Goal: Task Accomplishment & Management: Manage account settings

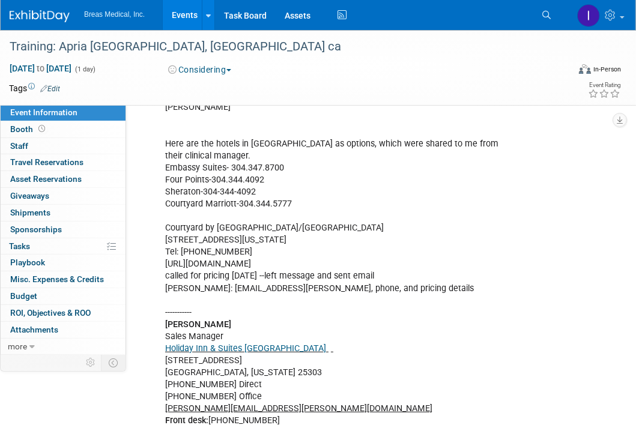
click at [182, 14] on link "Events" at bounding box center [185, 15] width 44 height 30
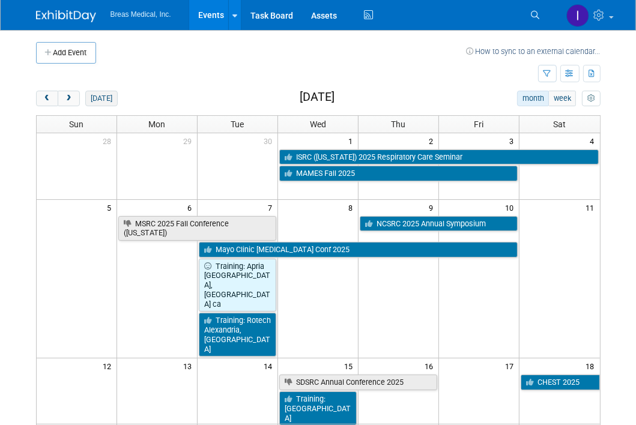
click at [99, 98] on button "[DATE]" at bounding box center [101, 99] width 32 height 16
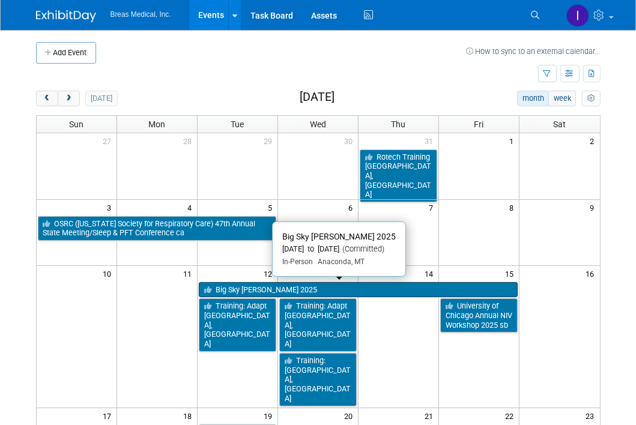
click at [307, 287] on link "Big Sky [PERSON_NAME] 2025" at bounding box center [358, 290] width 319 height 16
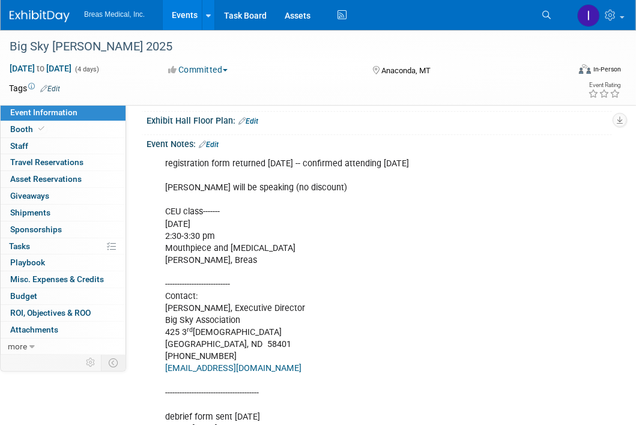
scroll to position [213, 0]
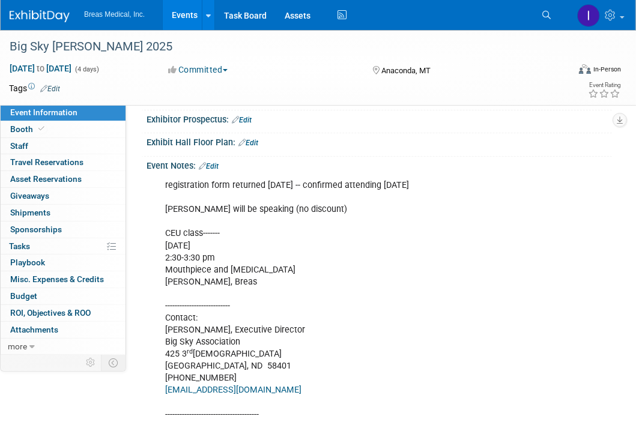
click at [218, 170] on link "Edit" at bounding box center [209, 166] width 20 height 8
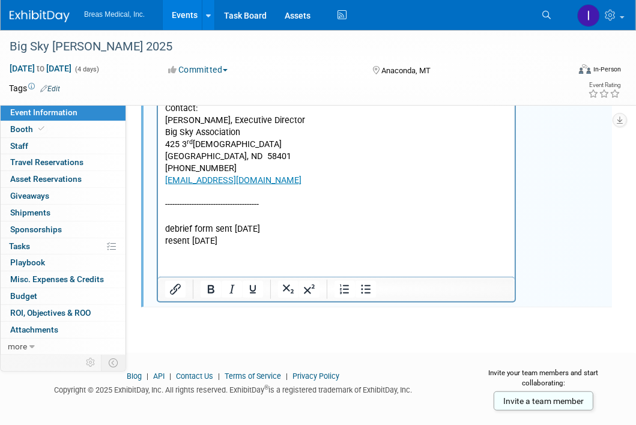
scroll to position [423, 0]
click at [262, 247] on html "registration form returned 4-30-2025 -- confirmed attending 5-7-2025 Aaron will…" at bounding box center [335, 106] width 356 height 282
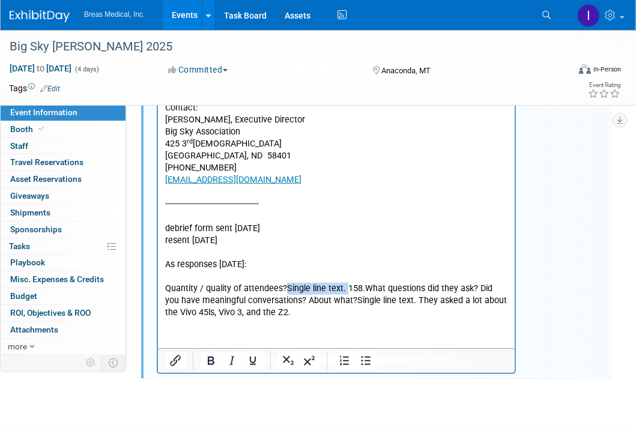
drag, startPoint x: 343, startPoint y: 287, endPoint x: 284, endPoint y: 285, distance: 59.4
click at [284, 285] on p "Quantity / quality of attendees?Single line text. 158.What questions did they a…" at bounding box center [335, 301] width 343 height 36
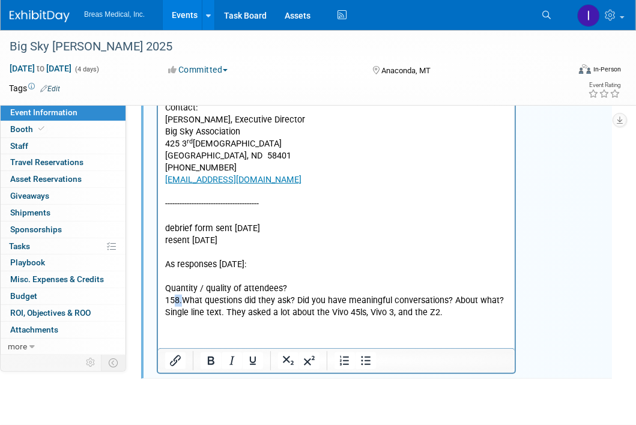
click at [175, 301] on p "158.What questions did they ask? Did you have meaningful conversations? About w…" at bounding box center [335, 307] width 343 height 24
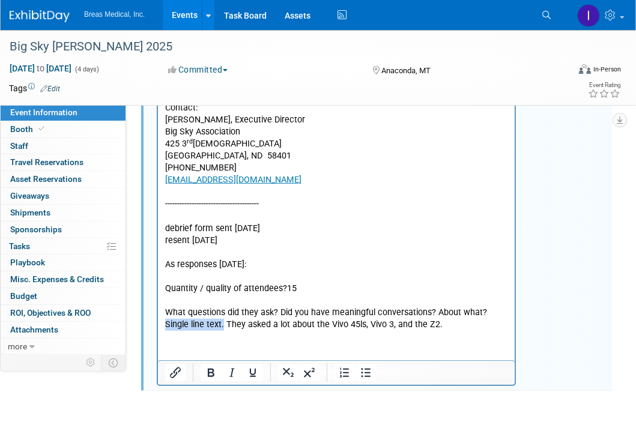
drag, startPoint x: 196, startPoint y: 325, endPoint x: 481, endPoint y: 311, distance: 285.4
click at [481, 311] on p "What questions did they ask? Did you have meaningful conversations? About what?…" at bounding box center [335, 319] width 343 height 24
click at [391, 326] on p "They asked a lot about the Vivo 45ls, Vivo 3, and the Z2." at bounding box center [335, 325] width 343 height 12
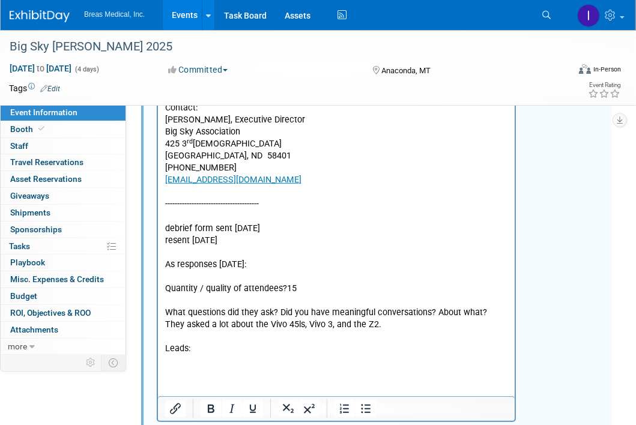
click at [192, 365] on p "Rich Text Area. Press ALT-0 for help." at bounding box center [335, 362] width 343 height 12
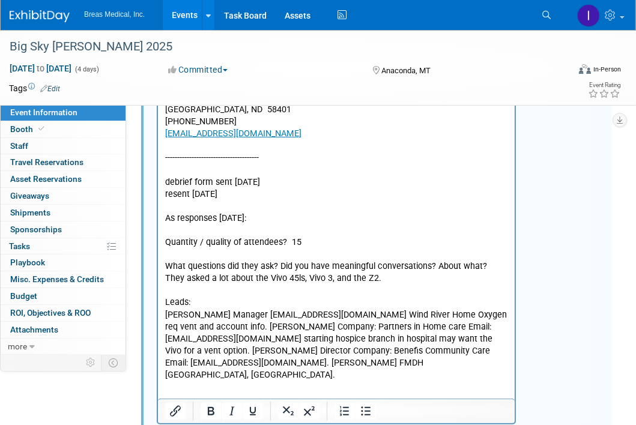
scroll to position [547, 0]
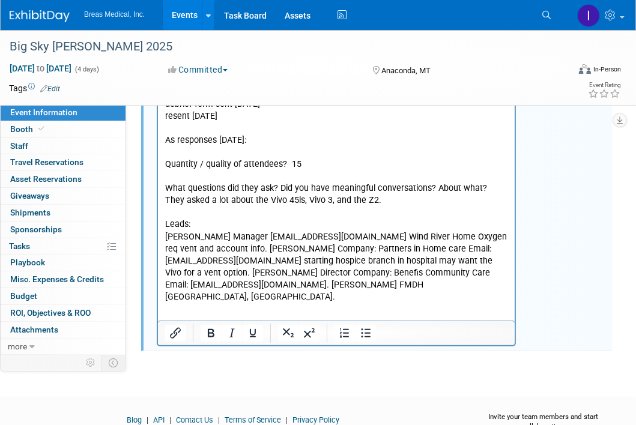
click at [254, 304] on html "registration form returned 4-30-2025 -- confirmed attending 5-7-2025 Aaron will…" at bounding box center [335, 72] width 356 height 463
click at [431, 286] on p "Jamie Shaw Manager Windriver@wycopd.com Wind River Home Oxygen req vent and acc…" at bounding box center [335, 268] width 343 height 72
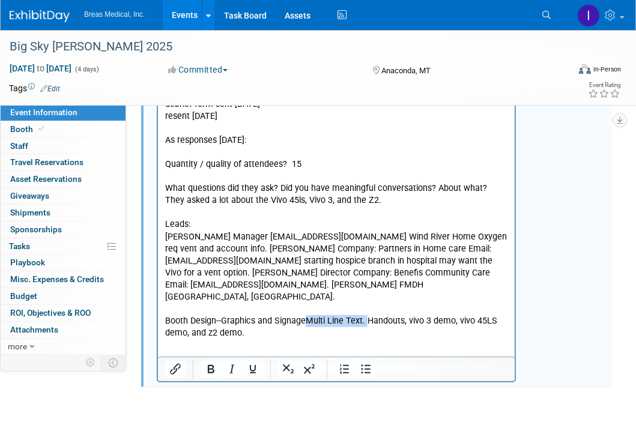
drag, startPoint x: 365, startPoint y: 308, endPoint x: 307, endPoint y: 311, distance: 58.3
click at [307, 316] on p "Booth Design--Graphics and SignageMulti Line Text. Handouts, vivo 3 demo, vivo …" at bounding box center [335, 328] width 343 height 24
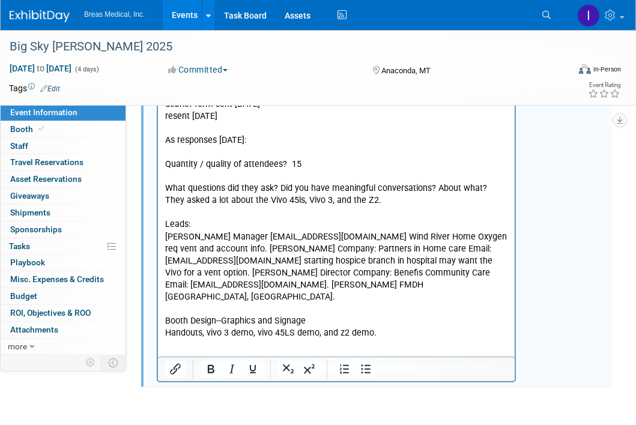
click at [404, 329] on html "registration form returned 4-30-2025 -- confirmed attending 5-7-2025 Aaron will…" at bounding box center [335, 90] width 356 height 499
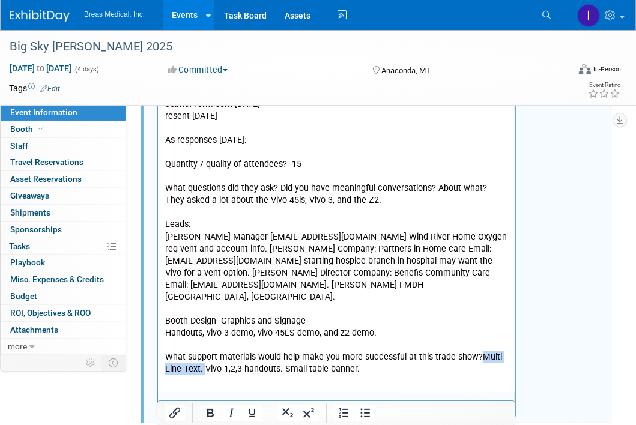
drag, startPoint x: 475, startPoint y: 346, endPoint x: 203, endPoint y: 358, distance: 272.1
click at [203, 358] on p "What support materials would help make you more successful at this trade show?M…" at bounding box center [335, 364] width 343 height 24
click at [326, 365] on html "registration form returned 4-30-2025 -- confirmed attending 5-7-2025 Aaron will…" at bounding box center [335, 108] width 356 height 535
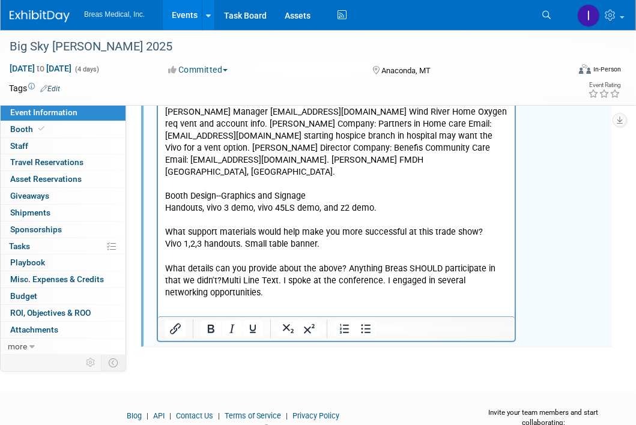
scroll to position [685, 0]
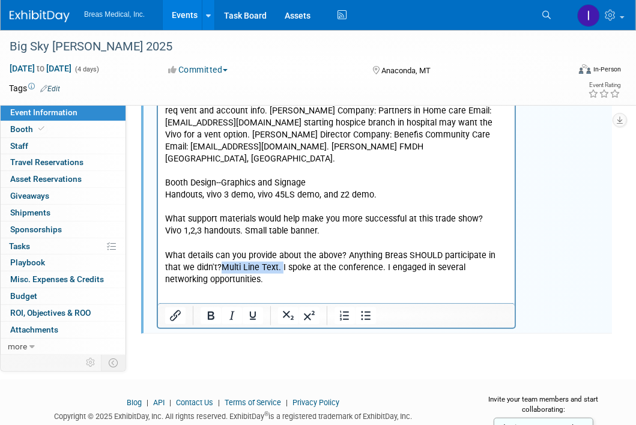
drag, startPoint x: 262, startPoint y: 255, endPoint x: 203, endPoint y: 257, distance: 58.3
click at [203, 257] on p "What details can you provide about the above? Anything Breas SHOULD participate…" at bounding box center [335, 268] width 343 height 36
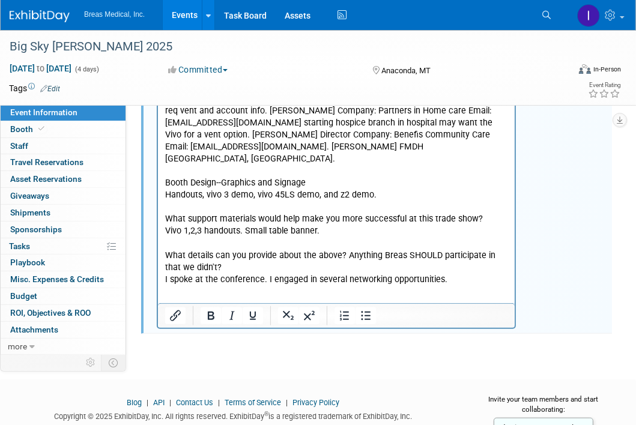
click at [471, 274] on p "I spoke at the conference. I engaged in several networking opportunities." at bounding box center [335, 280] width 343 height 12
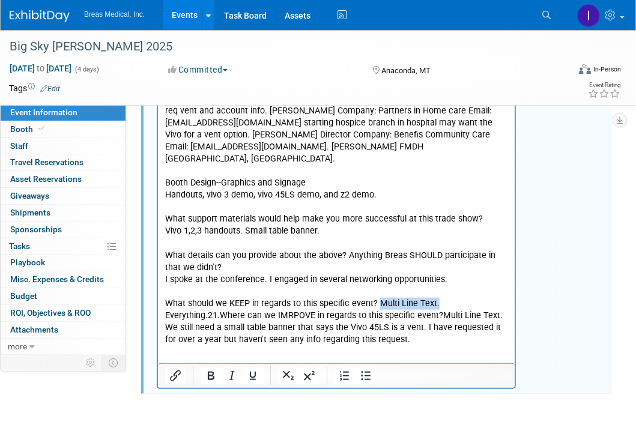
drag, startPoint x: 434, startPoint y: 292, endPoint x: 375, endPoint y: 292, distance: 58.8
click at [375, 298] on p "What should we KEEP in regards to this specific event? Multi Line Text. Everyth…" at bounding box center [335, 322] width 343 height 48
click at [220, 310] on p "Everything.21.Where can we IMRPOVE in regards to this specific event?Multi Line…" at bounding box center [335, 328] width 343 height 36
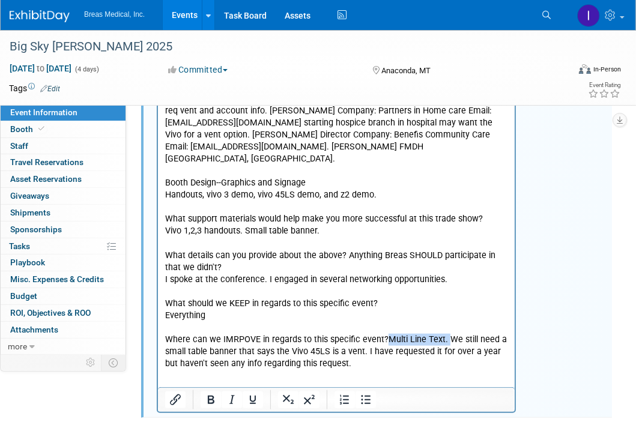
drag, startPoint x: 442, startPoint y: 329, endPoint x: 383, endPoint y: 329, distance: 58.8
click at [383, 334] on p "Where can we IMRPOVE in regards to this specific event?Multi Line Text. We stil…" at bounding box center [335, 352] width 343 height 36
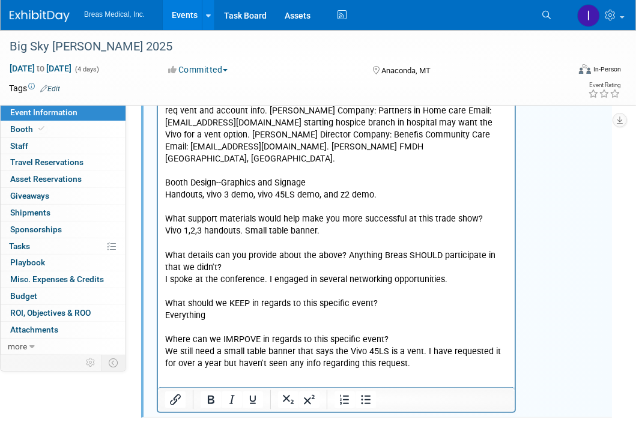
click at [395, 370] on html "registration form returned 4-30-2025 -- confirmed attending 5-7-2025 Aaron will…" at bounding box center [335, 36] width 356 height 667
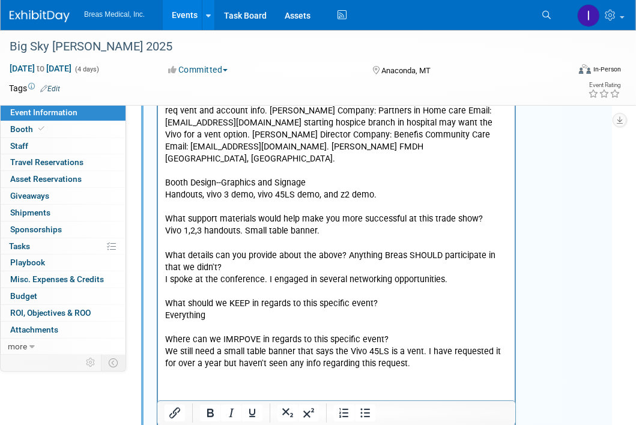
scroll to position [698, 0]
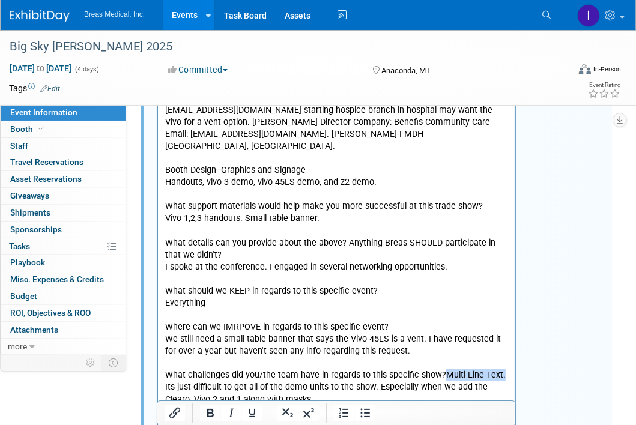
drag, startPoint x: 502, startPoint y: 365, endPoint x: 443, endPoint y: 366, distance: 59.4
click at [443, 370] on p "What challenges did you/the team have in regards to this specific show?Multi Li…" at bounding box center [335, 388] width 343 height 36
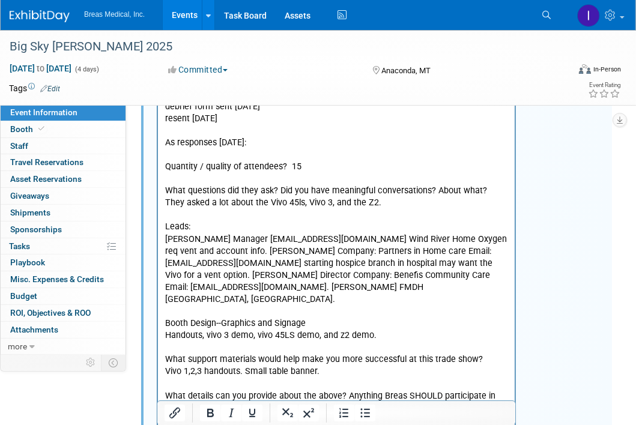
scroll to position [518, 0]
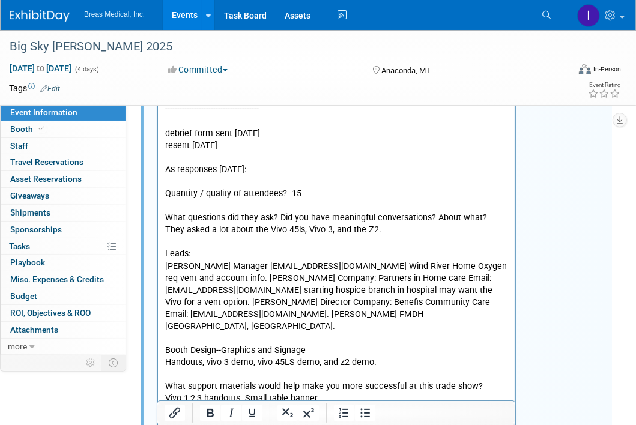
click at [218, 280] on p "Jamie Shaw Manager Windriver@wycopd.com Wind River Home Oxygen req vent and acc…" at bounding box center [335, 297] width 343 height 72
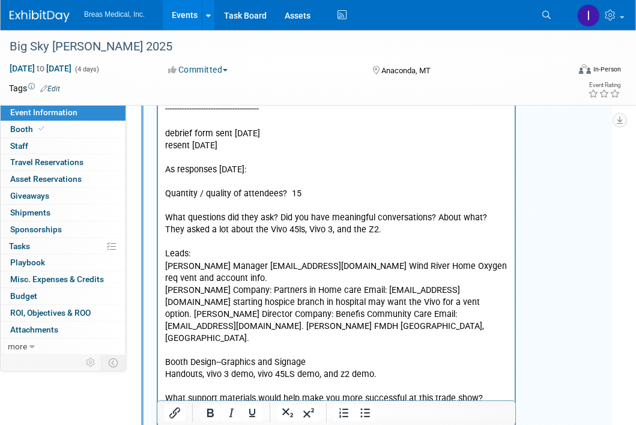
click at [251, 316] on p "Shane HoBaugh Company: Partners in Home care Email: hobaughs@partnersinhomecare…" at bounding box center [335, 315] width 343 height 60
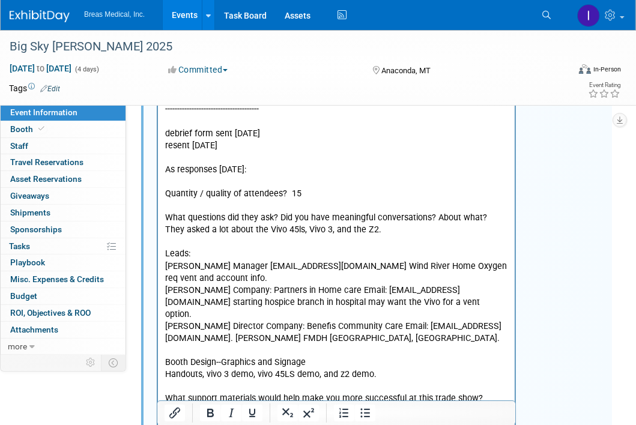
click at [266, 341] on p "Kristine Cave Director Company: Benefis Community Care Email: kristinecave@bene…" at bounding box center [335, 333] width 343 height 24
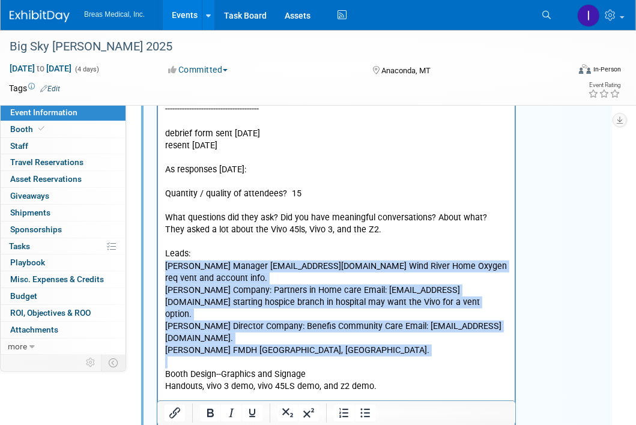
drag, startPoint x: 335, startPoint y: 358, endPoint x: 161, endPoint y: 268, distance: 196.5
click at [161, 268] on html "registration form returned 4-30-2025 -- confirmed attending 5-7-2025 Aaron will…" at bounding box center [335, 240] width 356 height 740
click at [341, 410] on icon "Numbered list" at bounding box center [344, 413] width 14 height 14
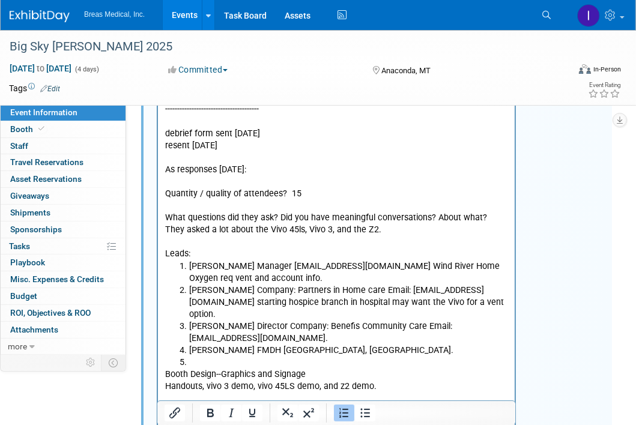
click at [200, 364] on li "Rich Text Area. Press ALT-0 for help." at bounding box center [347, 363] width 319 height 12
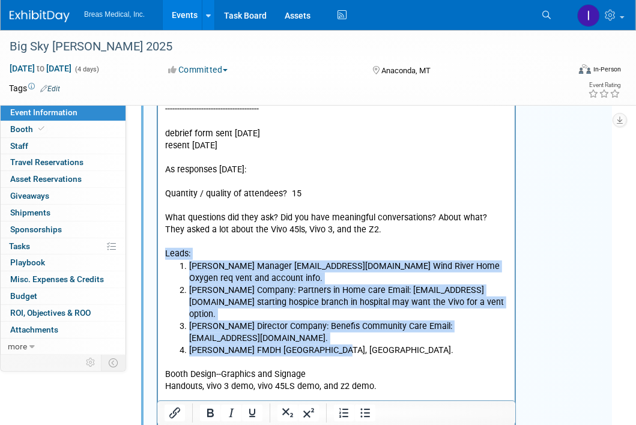
drag, startPoint x: 340, startPoint y: 352, endPoint x: 286, endPoint y: 127, distance: 232.2
click at [157, 249] on html "registration form returned 4-30-2025 -- confirmed attending 5-7-2025 Aaron will…" at bounding box center [335, 240] width 356 height 740
copy body "Leads: Jamie Shaw Manager Windriver@wycopd.com Wind River Home Oxygen req vent …"
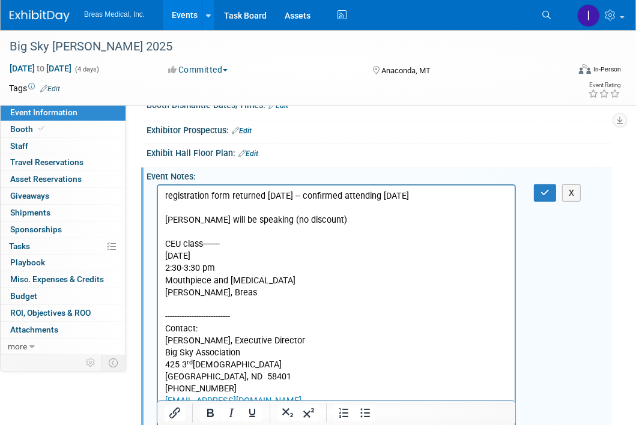
scroll to position [158, 0]
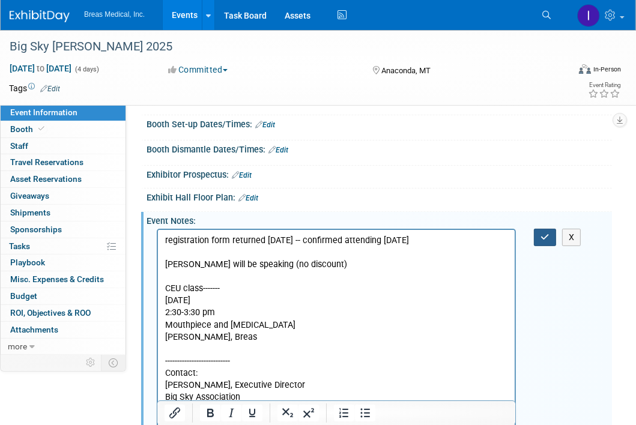
click at [543, 241] on icon "button" at bounding box center [544, 237] width 9 height 8
